Goal: Information Seeking & Learning: Learn about a topic

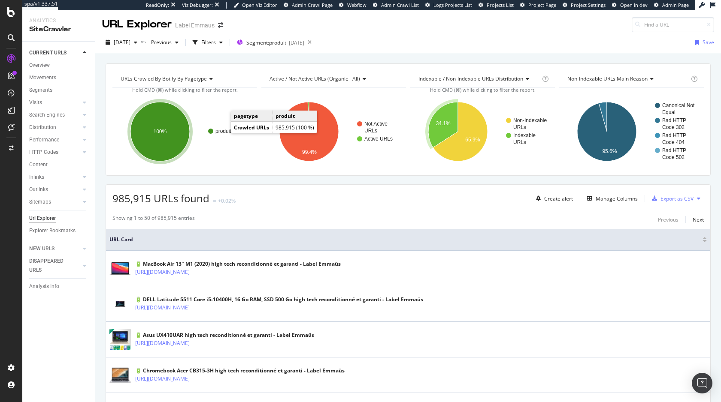
click at [222, 131] on text "produit" at bounding box center [223, 131] width 16 height 6
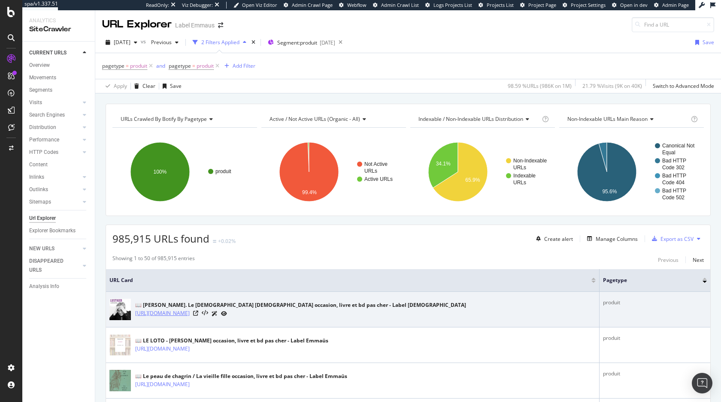
click at [190, 312] on link "https://www.label-emmaus.co/fr/jean-marie-lustiger-le-cardinal-prophete-6624096…" at bounding box center [162, 313] width 54 height 9
click at [198, 314] on icon at bounding box center [195, 313] width 5 height 5
